Goal: Information Seeking & Learning: Learn about a topic

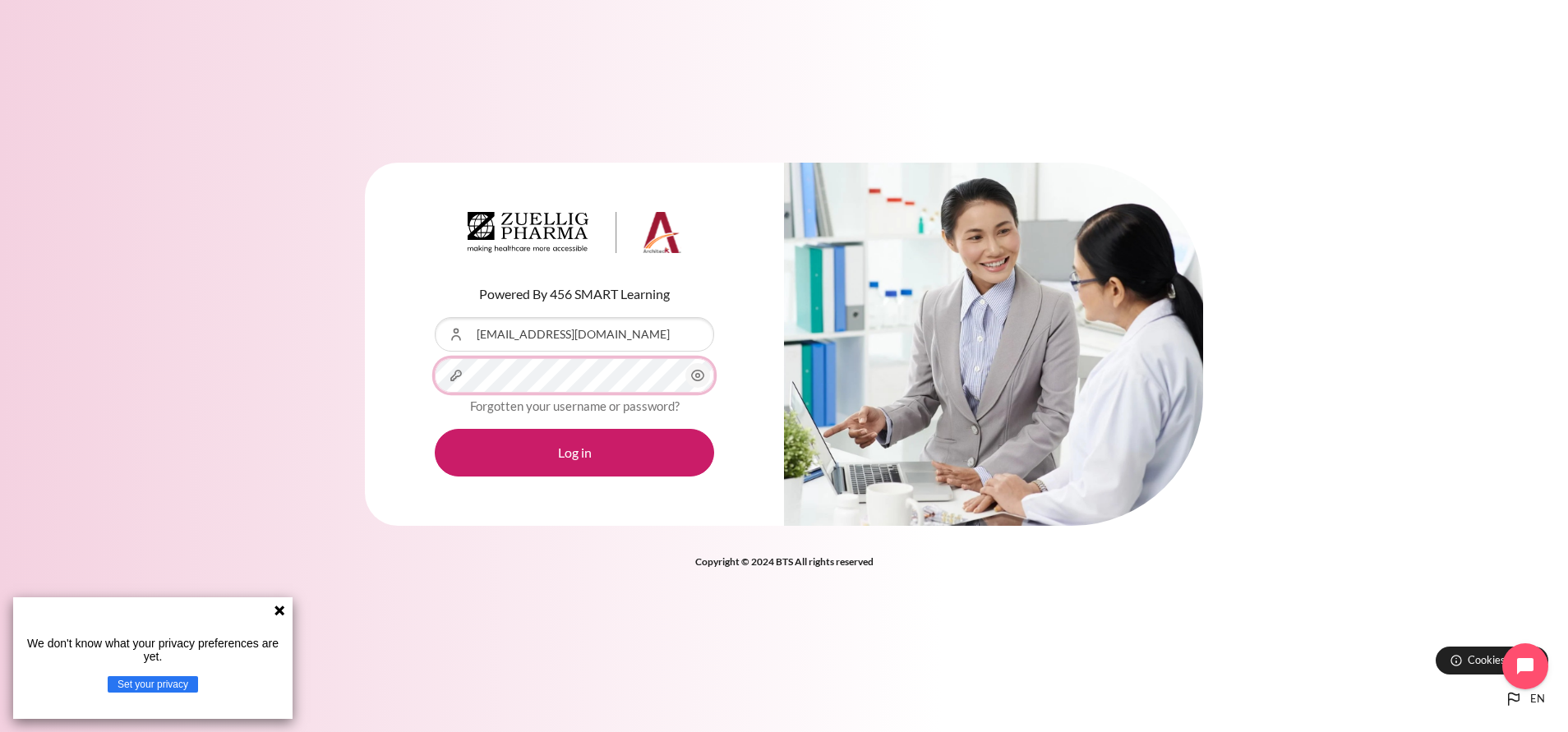
click at [434, 428] on button "Log in" at bounding box center [574, 452] width 279 height 48
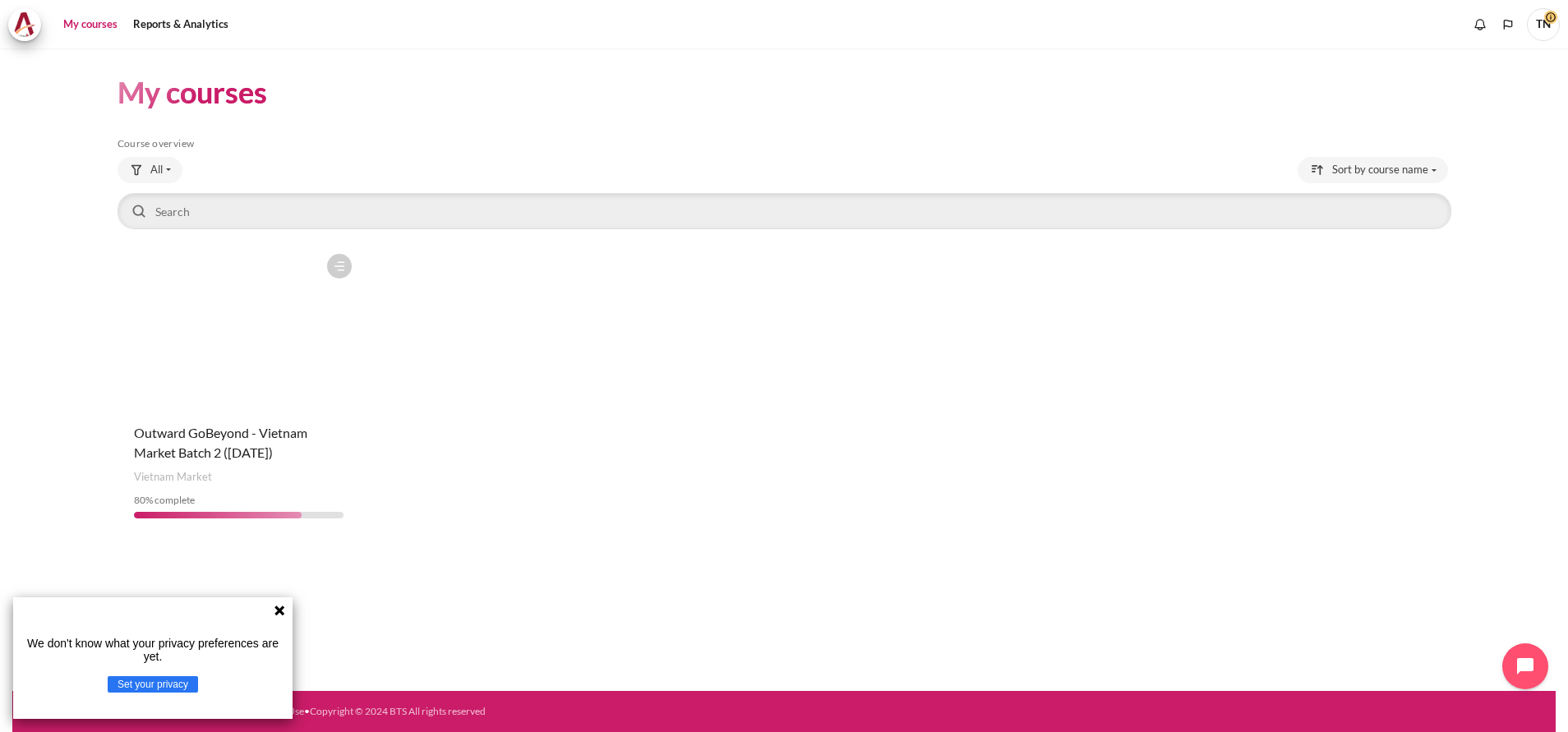
click at [279, 610] on icon at bounding box center [279, 610] width 10 height 10
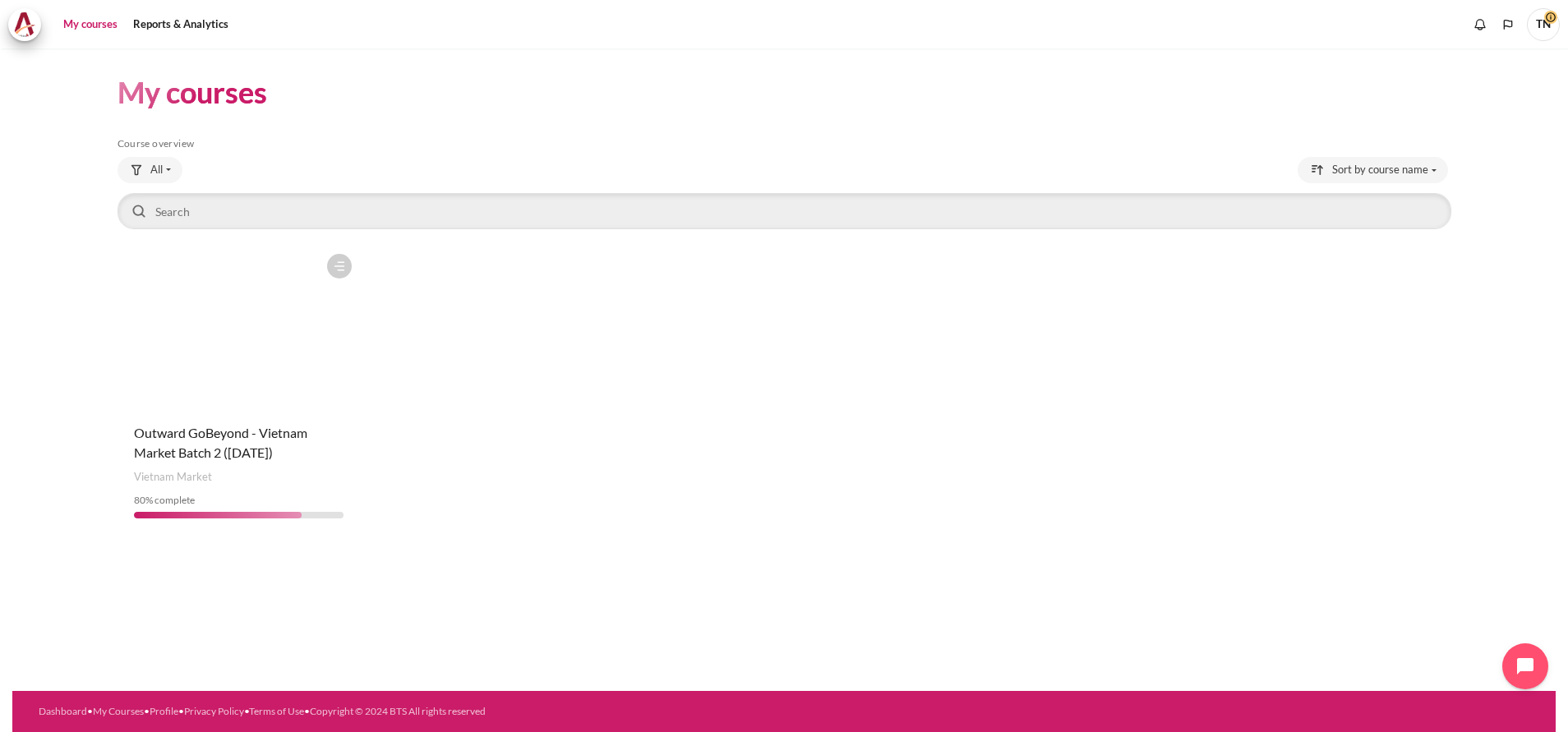
click at [246, 395] on figure "Content" at bounding box center [239, 328] width 244 height 164
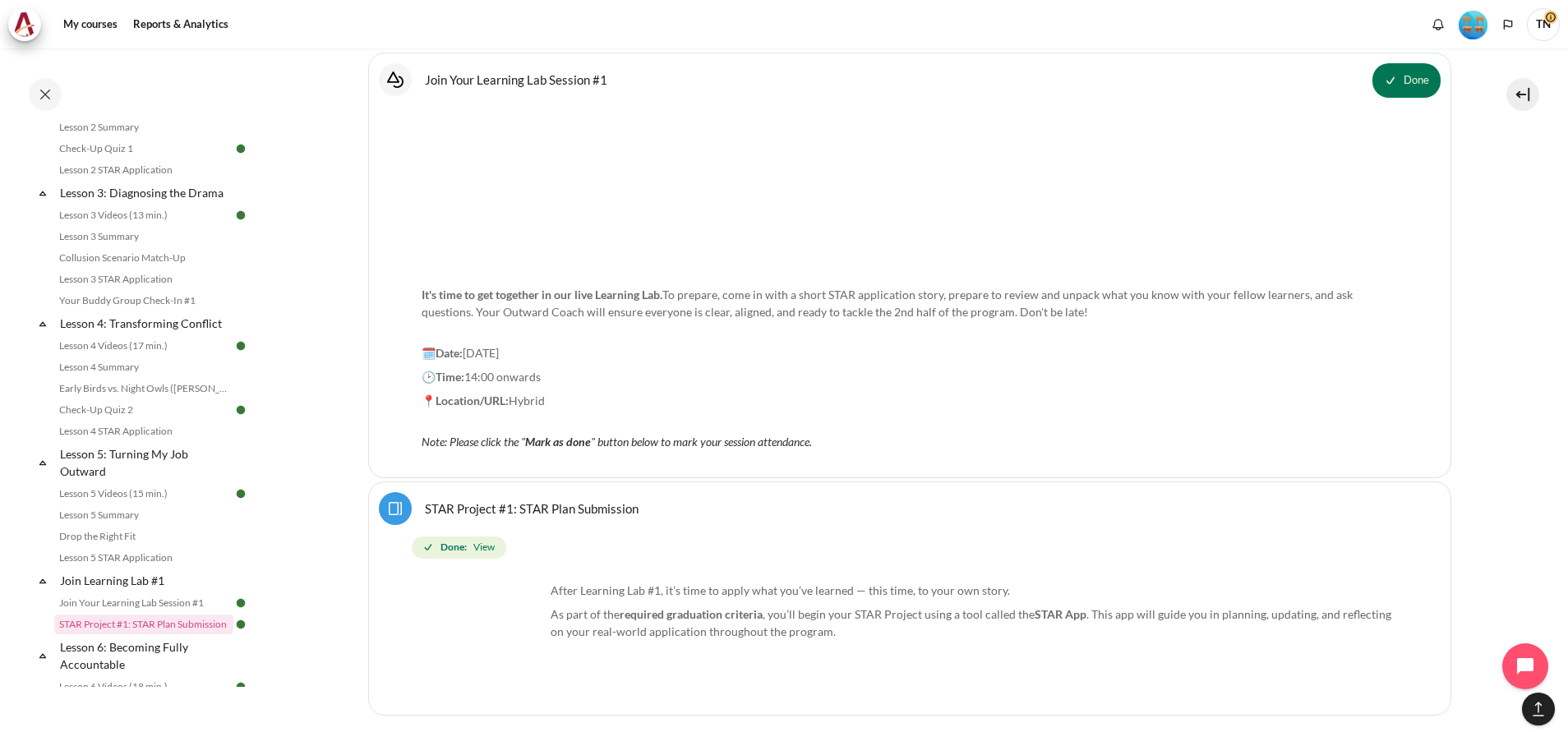
scroll to position [8622, 0]
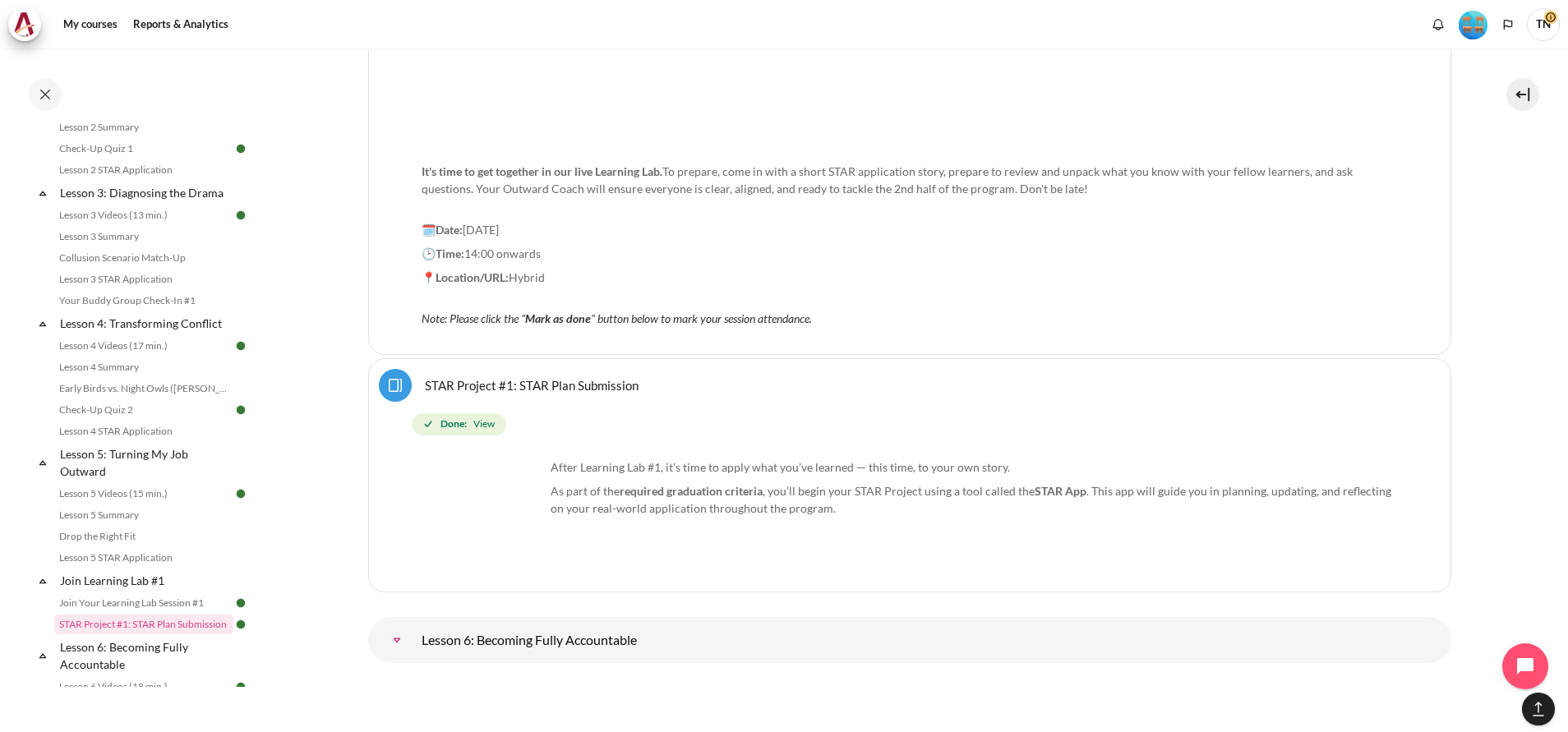
click at [610, 377] on link "STAR Project #1: STAR Plan Submission Page" at bounding box center [531, 385] width 214 height 16
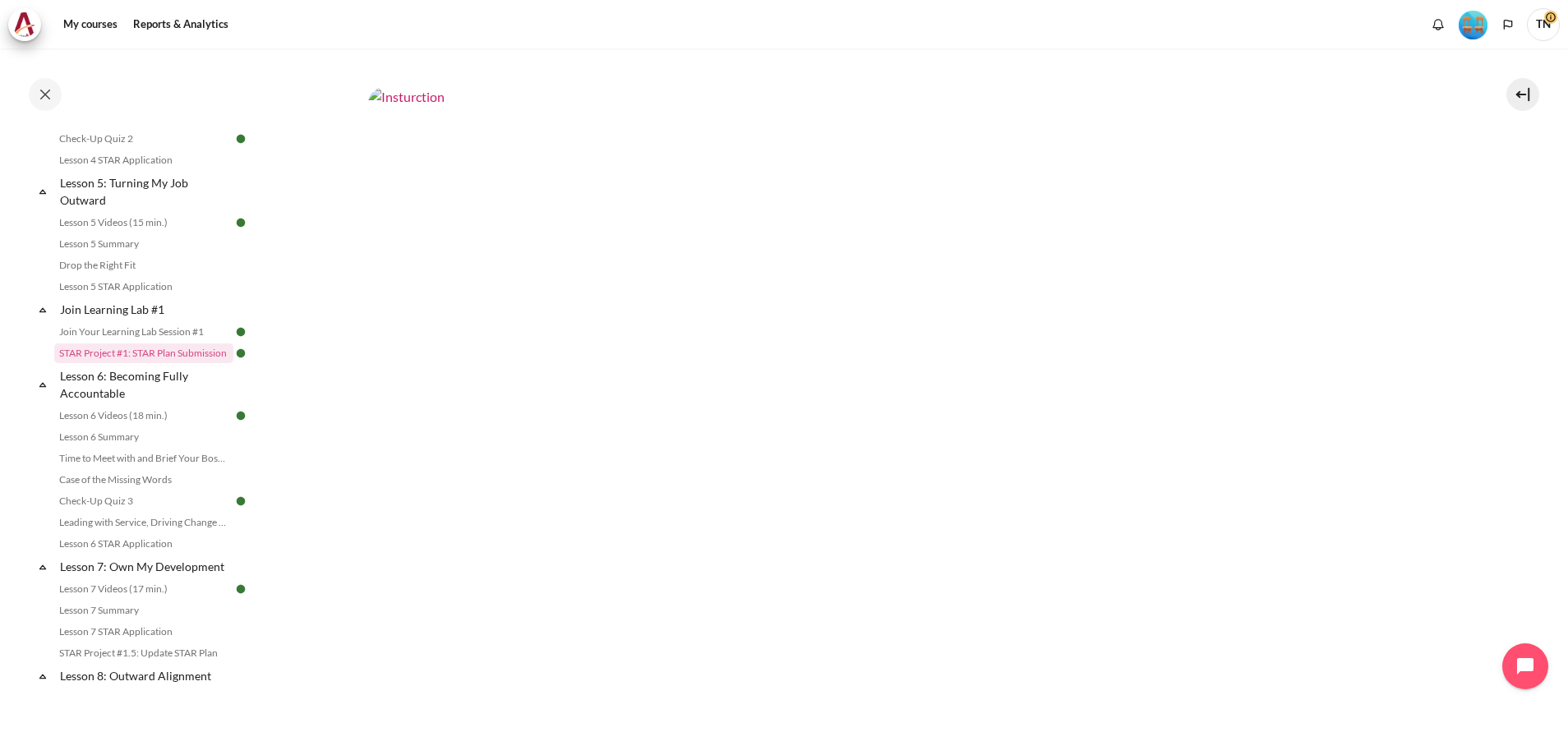
scroll to position [961, 0]
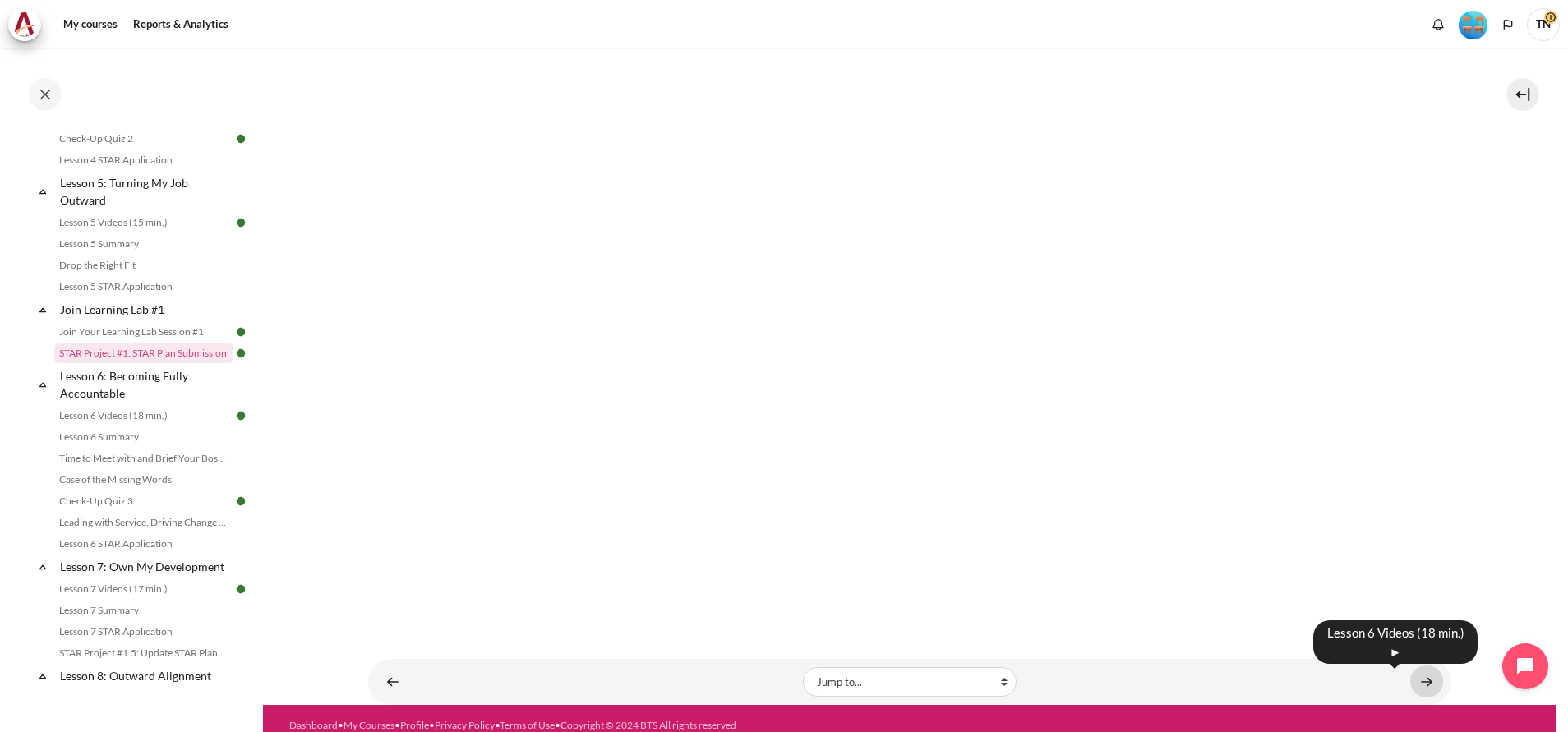
click at [1414, 670] on link "Content" at bounding box center [1426, 681] width 33 height 32
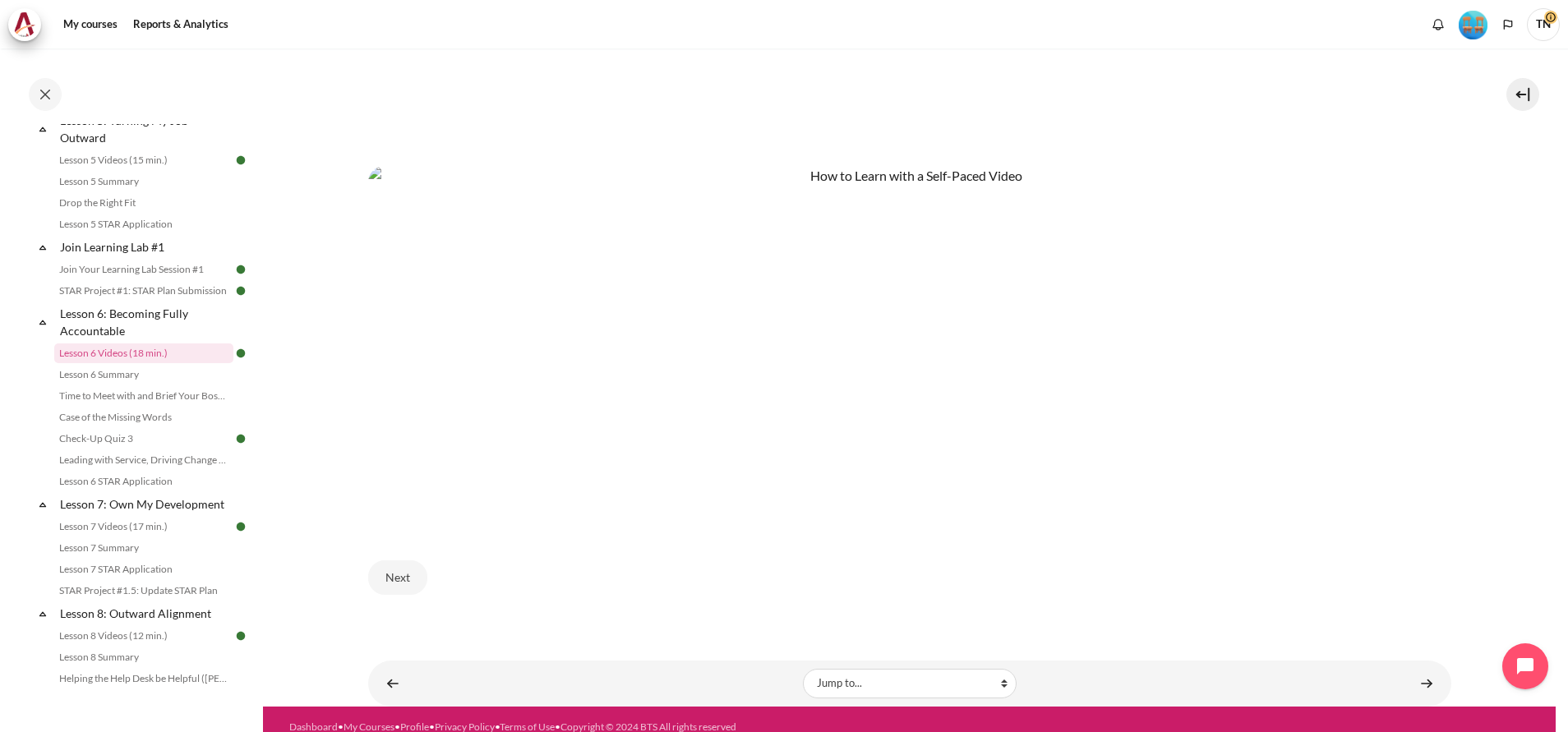
scroll to position [898, 0]
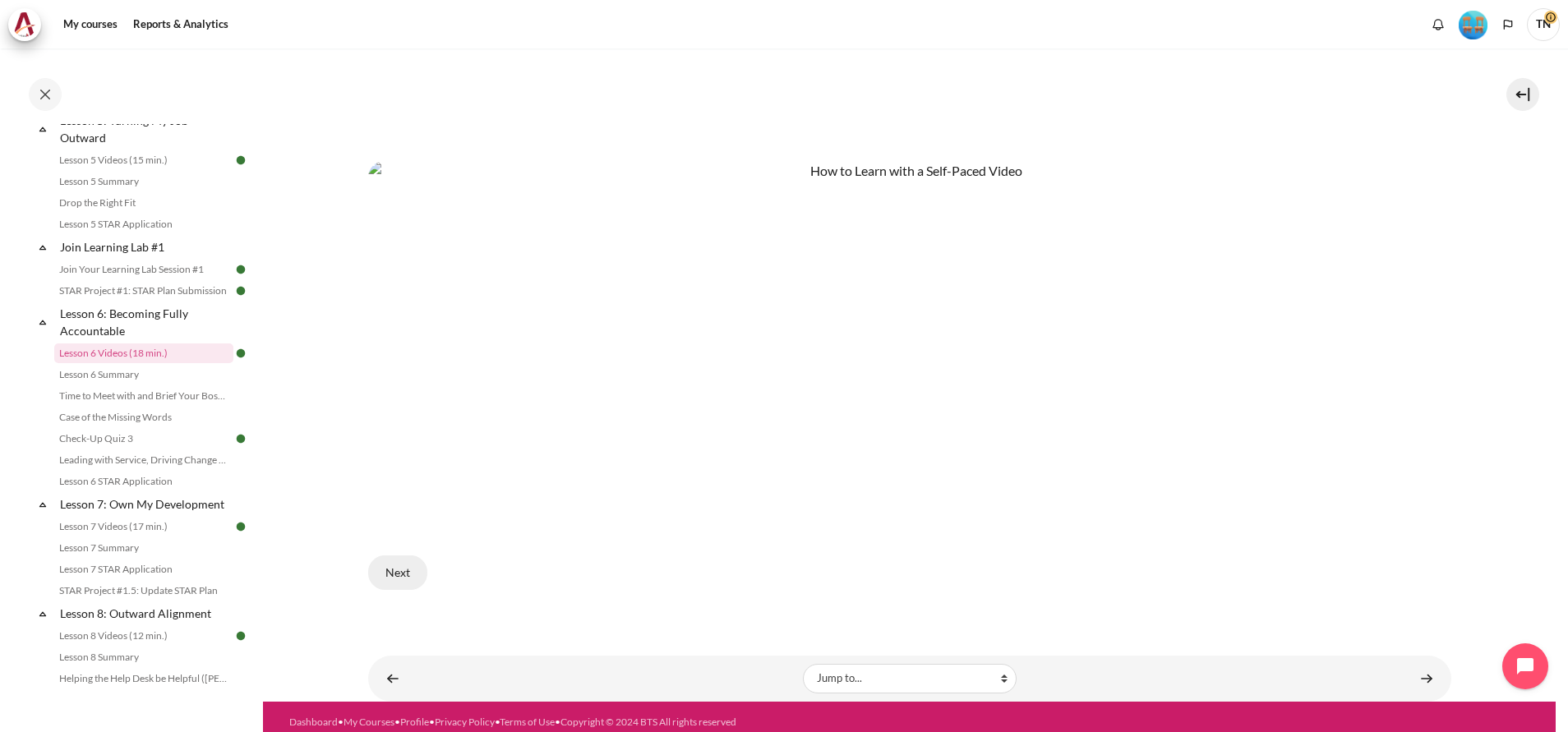
click at [389, 563] on button "Next" at bounding box center [398, 573] width 59 height 35
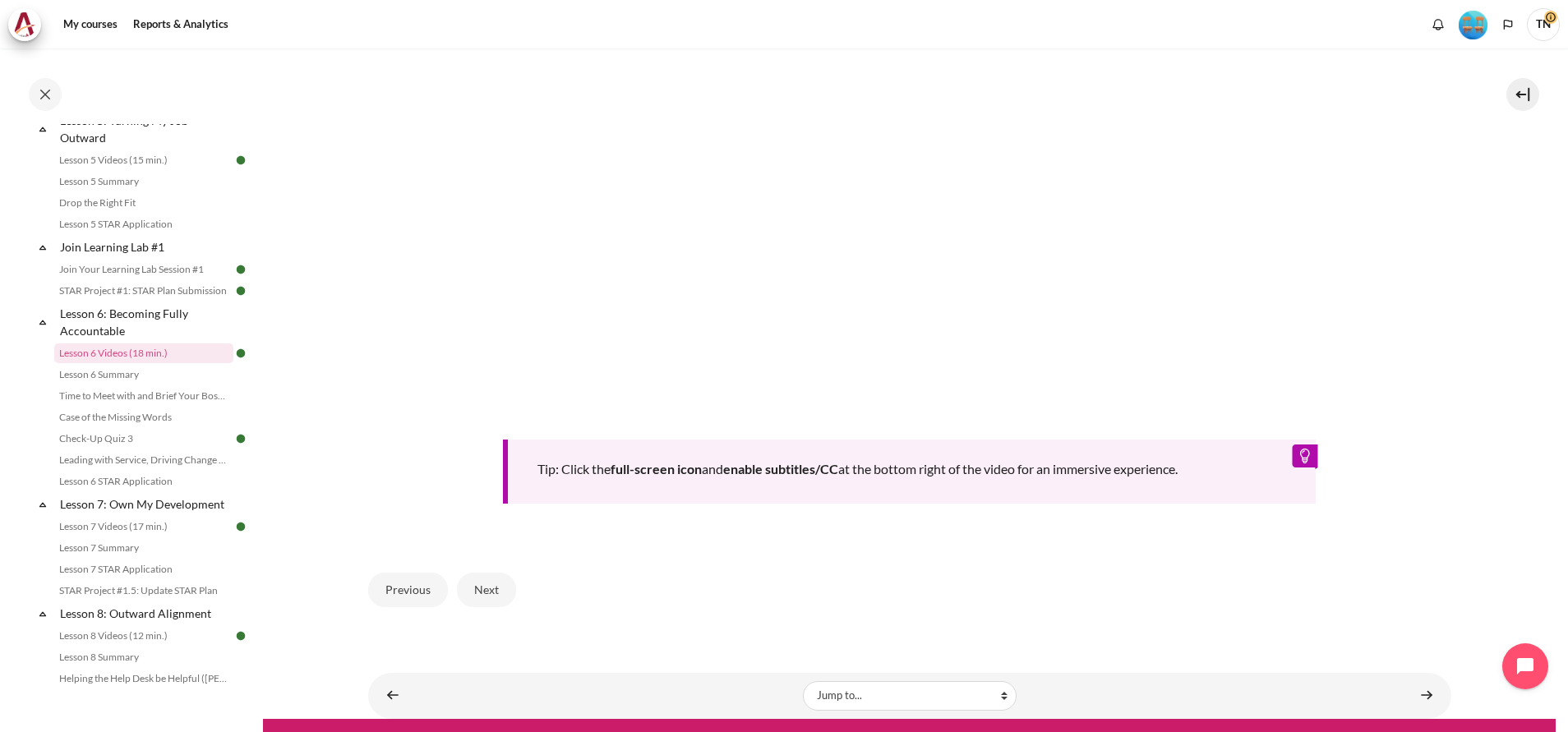
scroll to position [678, 0]
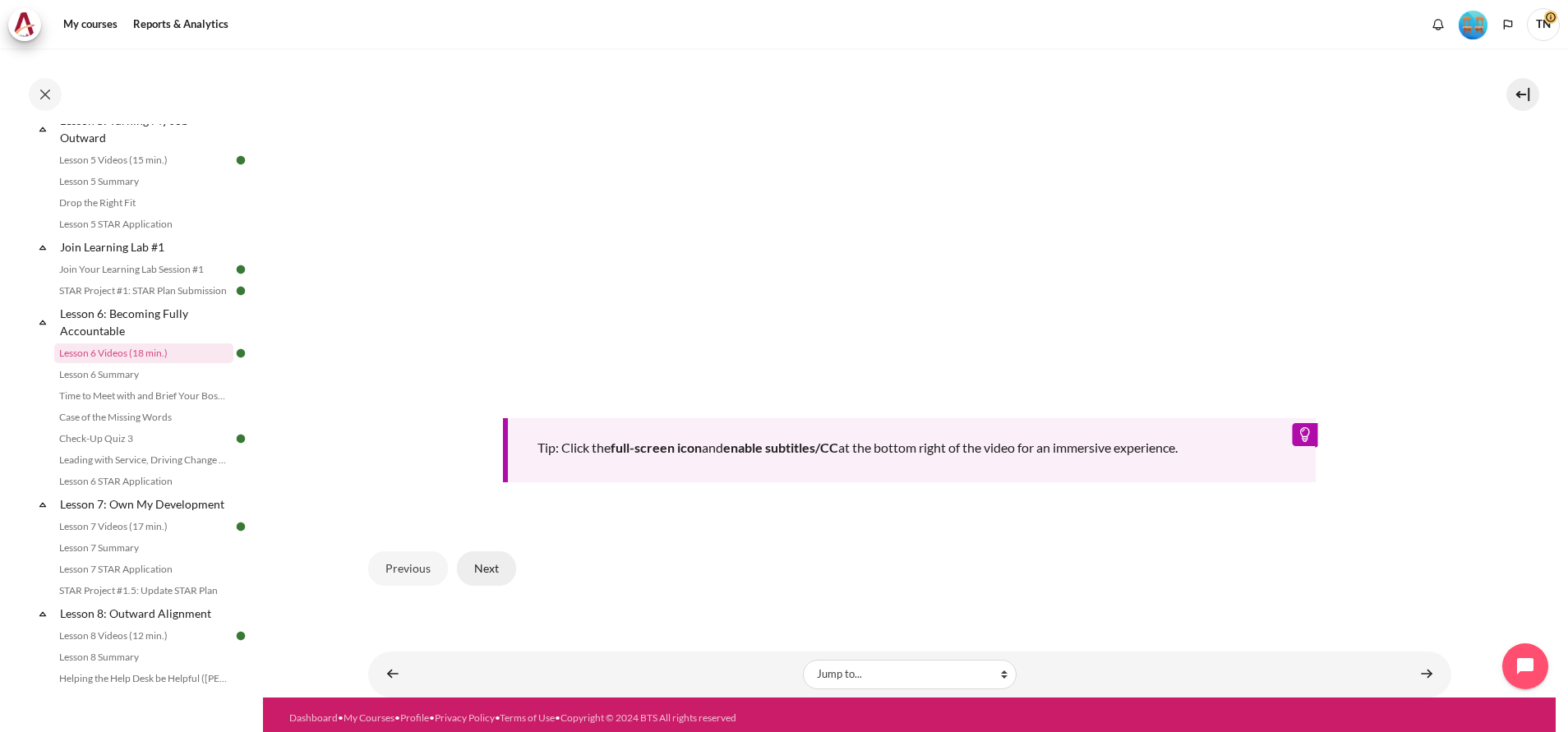
click at [496, 560] on button "Next" at bounding box center [486, 569] width 59 height 35
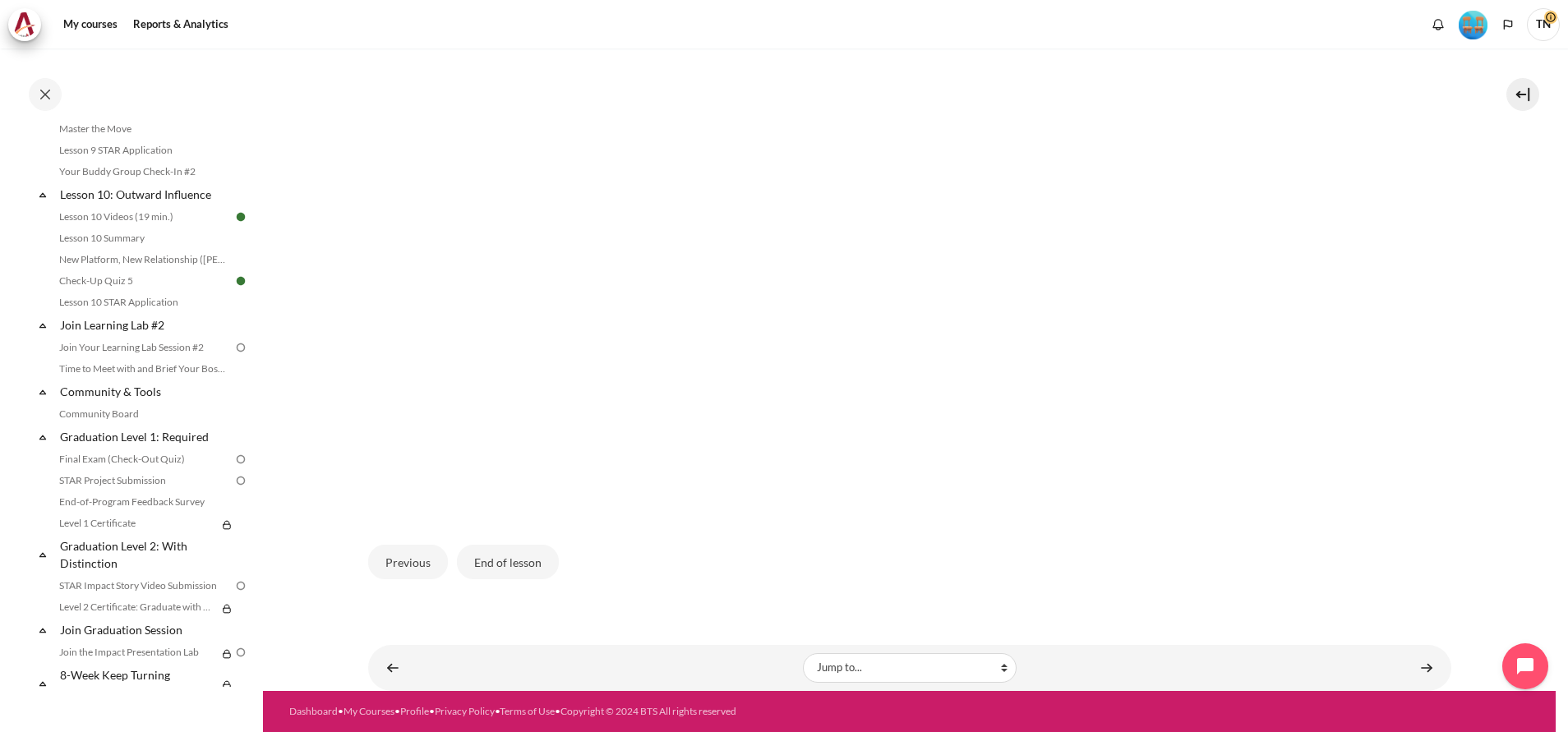
scroll to position [1522, 0]
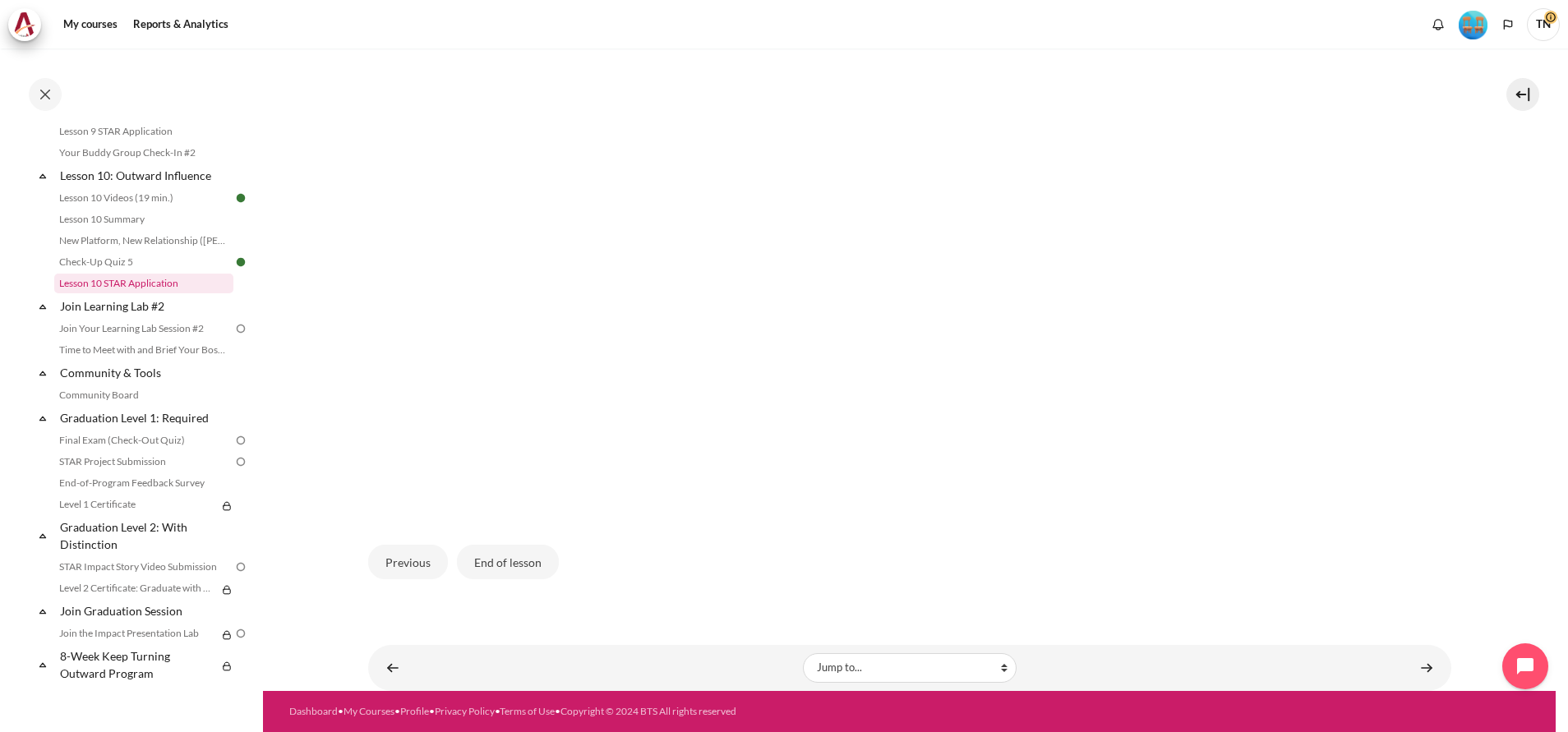
click at [163, 293] on link "Lesson 10 STAR Application" at bounding box center [144, 283] width 179 height 20
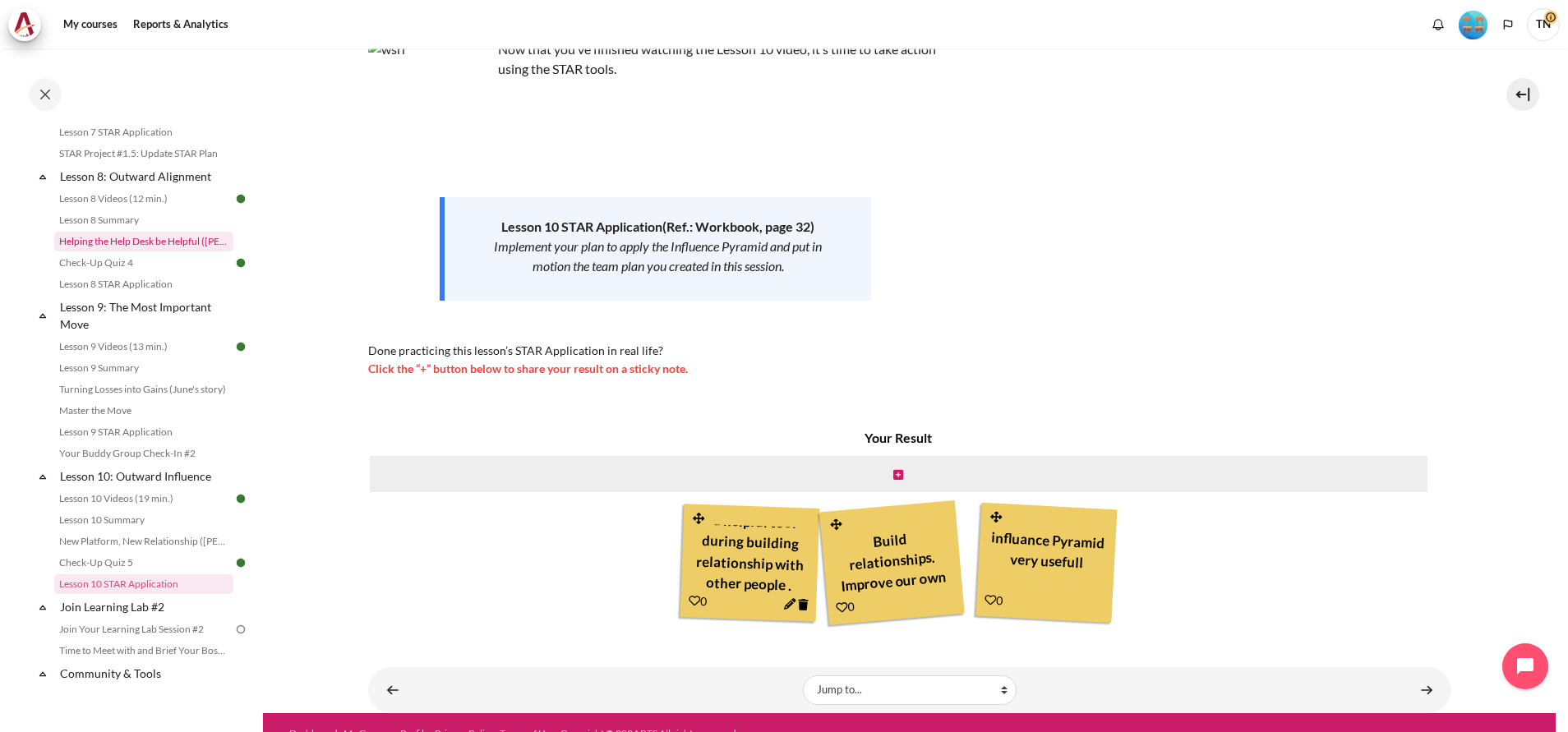
scroll to position [1096, 0]
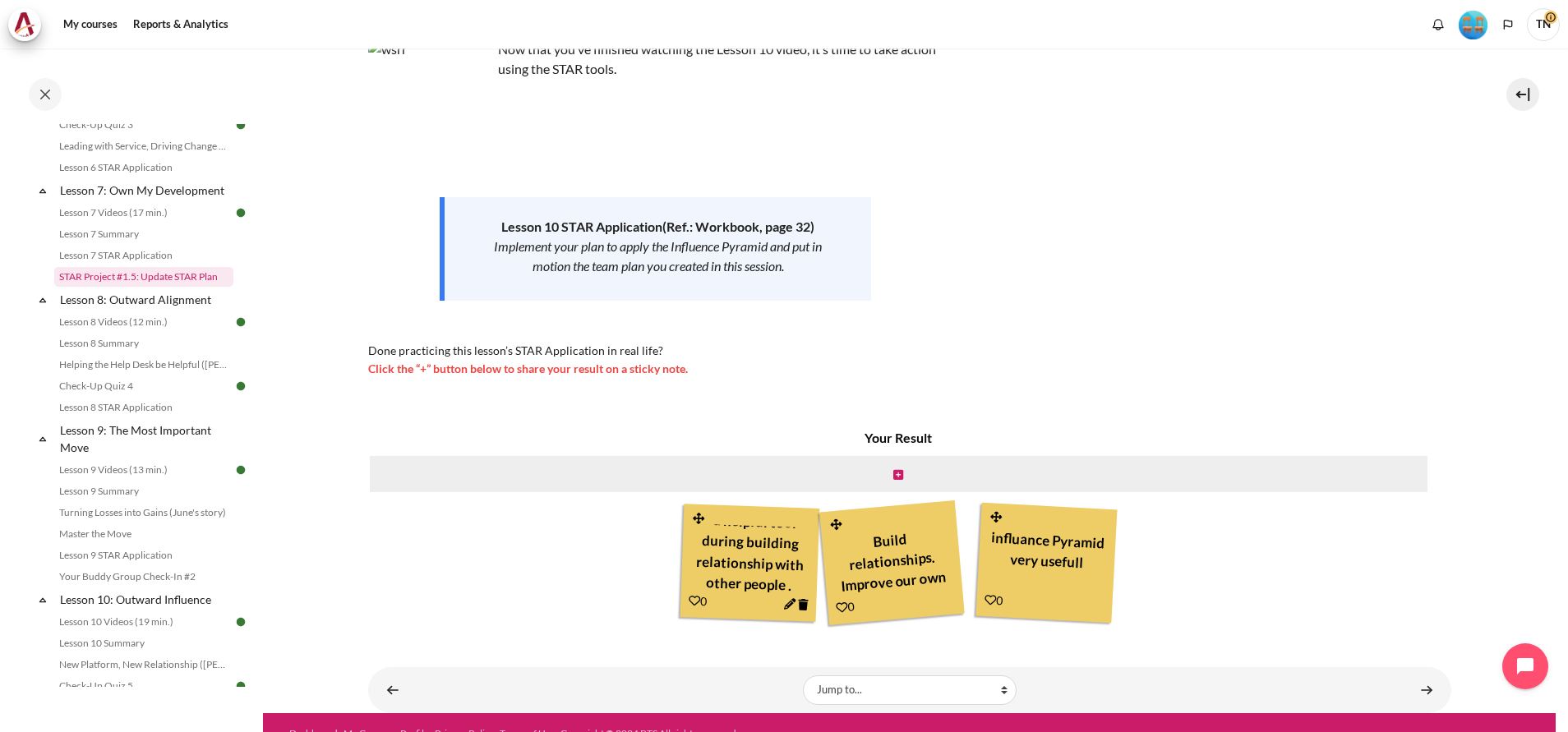
click at [121, 286] on link "STAR Project #1.5: Update STAR Plan" at bounding box center [144, 276] width 179 height 20
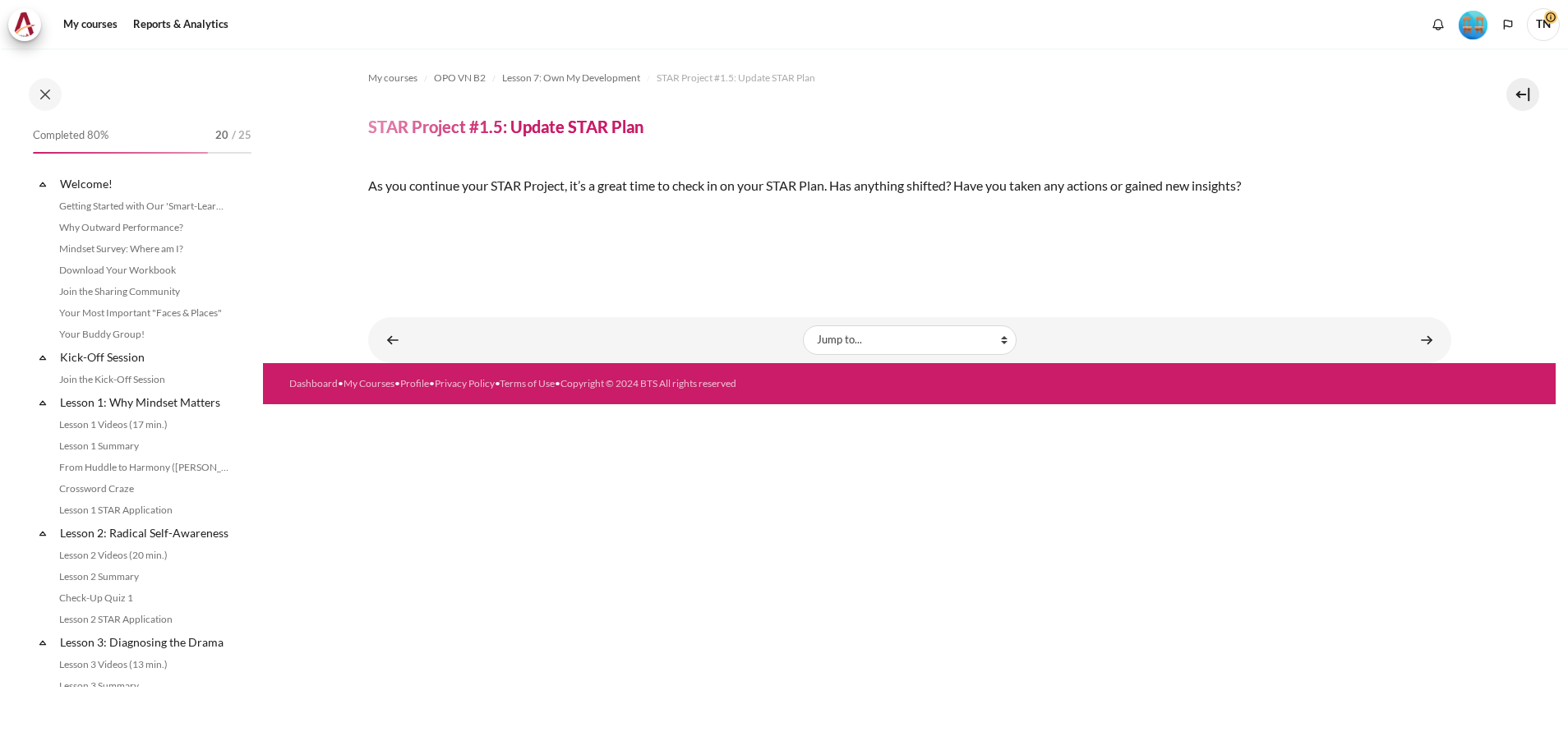
scroll to position [1037, 0]
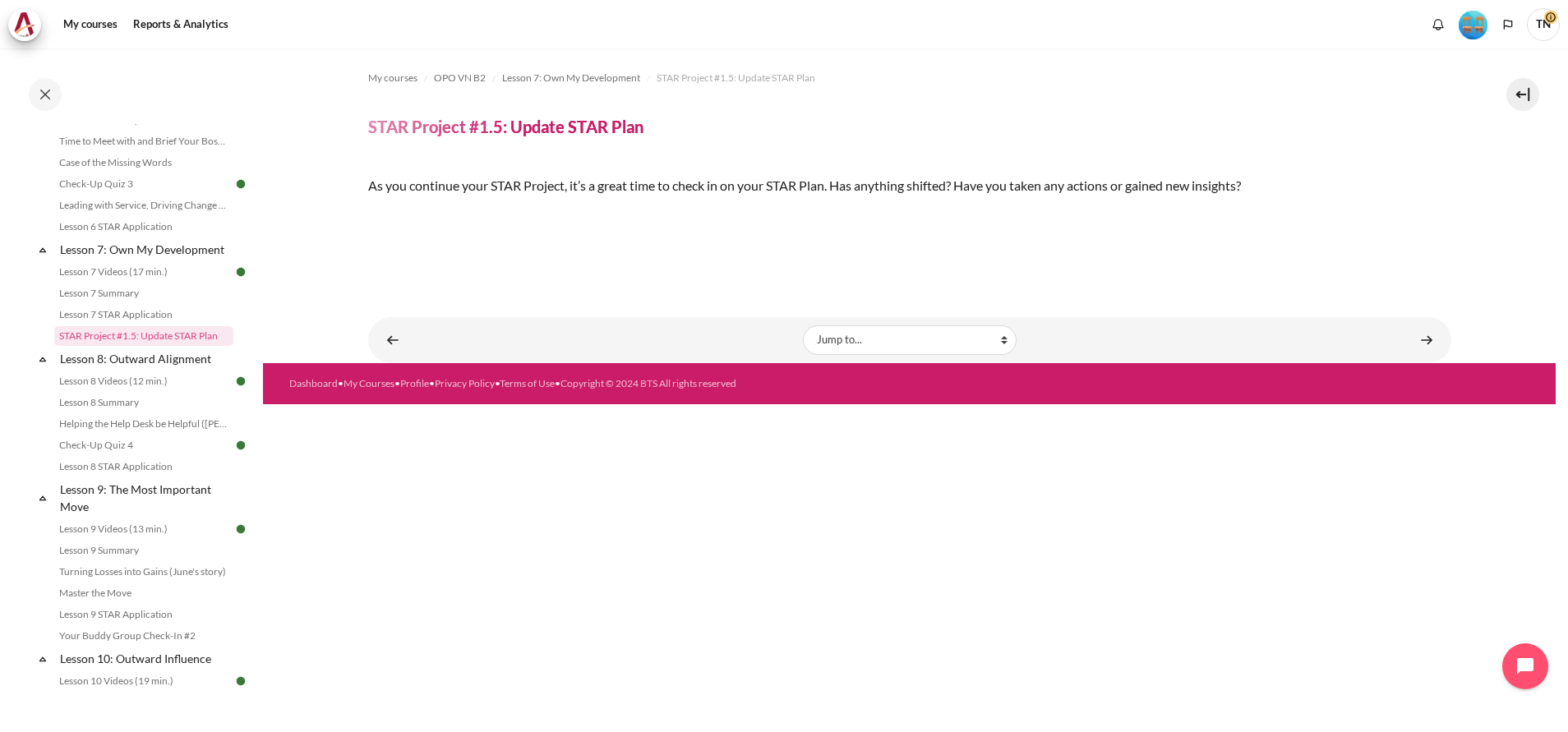
click at [368, 214] on img "Content" at bounding box center [368, 214] width 0 height 0
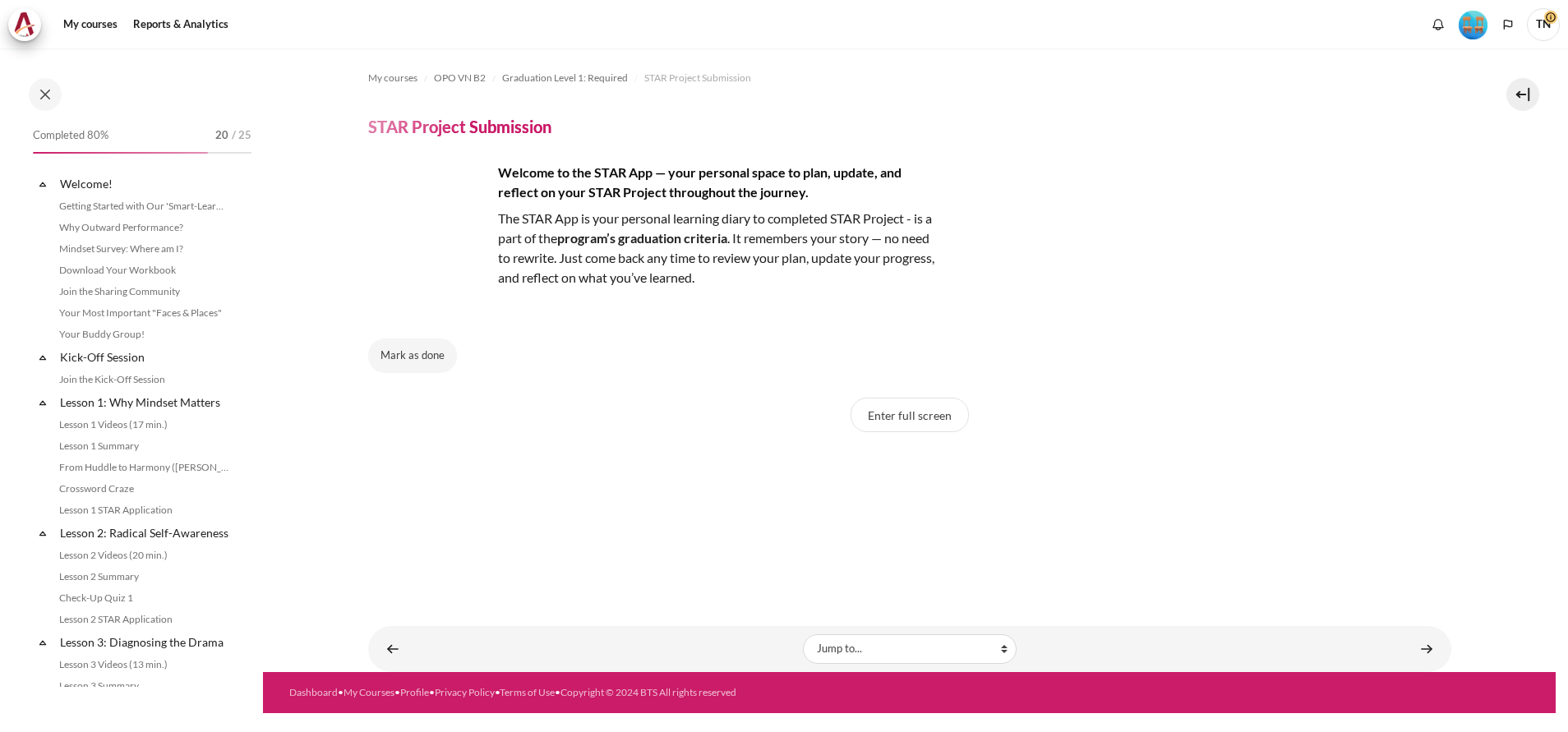
scroll to position [1589, 0]
